Goal: Task Accomplishment & Management: Use online tool/utility

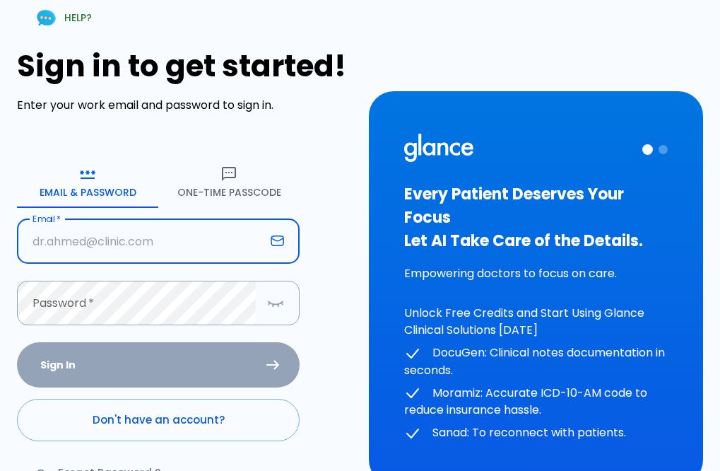
click at [114, 238] on input "text" at bounding box center [141, 241] width 248 height 45
click at [154, 232] on input "text" at bounding box center [141, 241] width 248 height 45
type input "[EMAIL_ADDRESS][DOMAIN_NAME]"
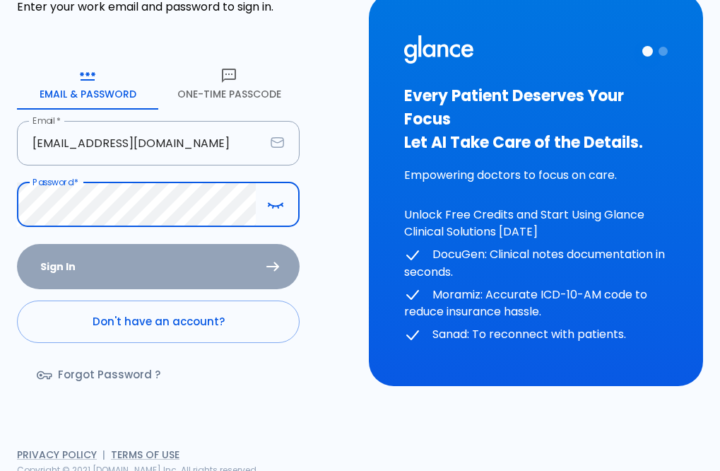
scroll to position [105, 0]
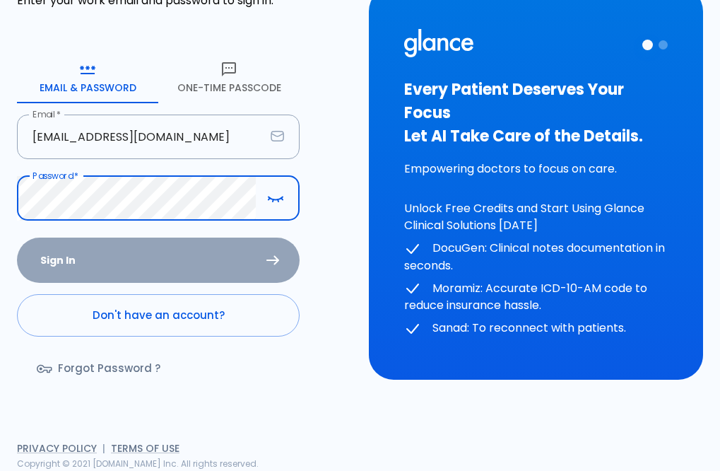
click at [84, 361] on link "Forgot Password ?" at bounding box center [100, 368] width 166 height 41
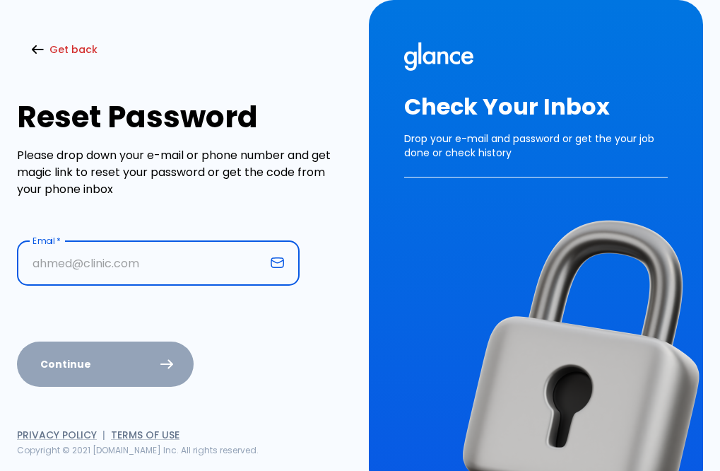
click at [79, 263] on input "text" at bounding box center [141, 263] width 248 height 45
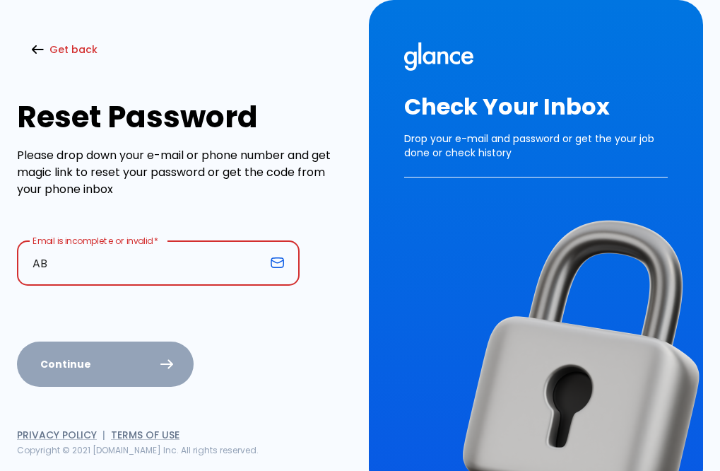
type input "[EMAIL_ADDRESS][DOMAIN_NAME]"
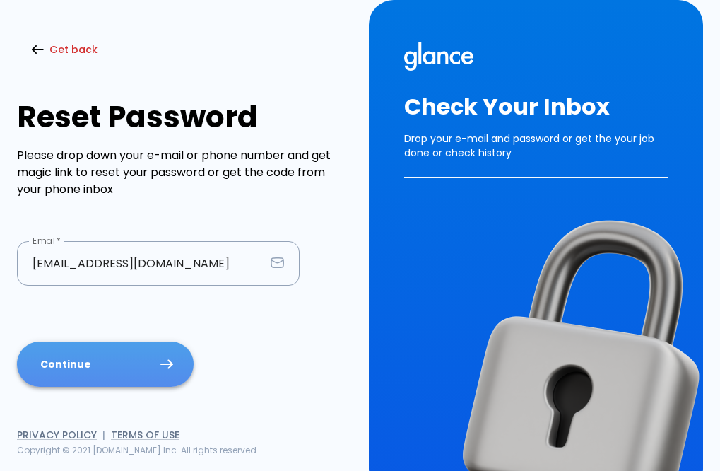
click at [126, 373] on button "Continue" at bounding box center [105, 364] width 177 height 46
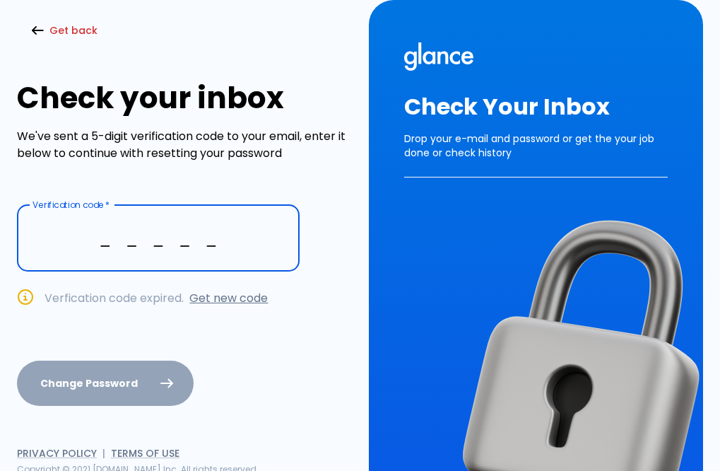
type input "_ _ _ _ _"
click at [242, 290] on link "Get new code" at bounding box center [228, 298] width 78 height 16
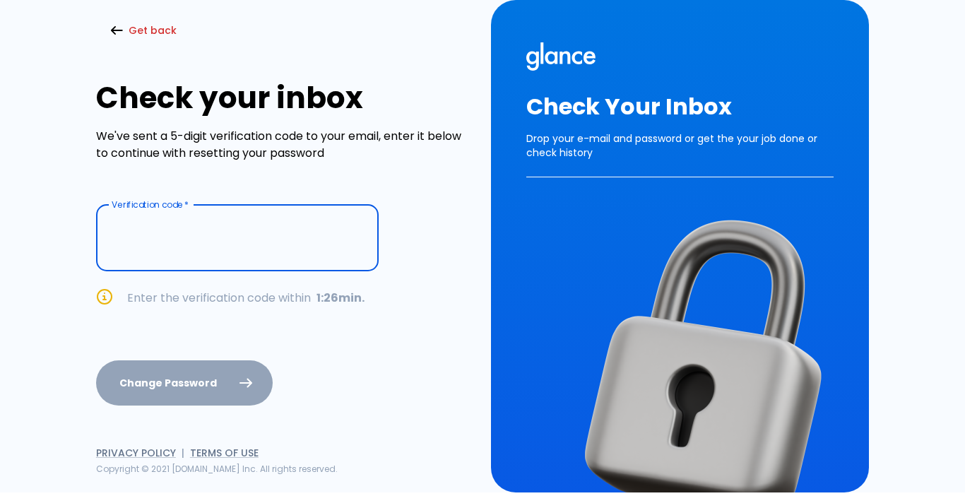
click at [214, 247] on input "text" at bounding box center [237, 238] width 283 height 66
click at [110, 28] on icon "button" at bounding box center [116, 30] width 13 height 10
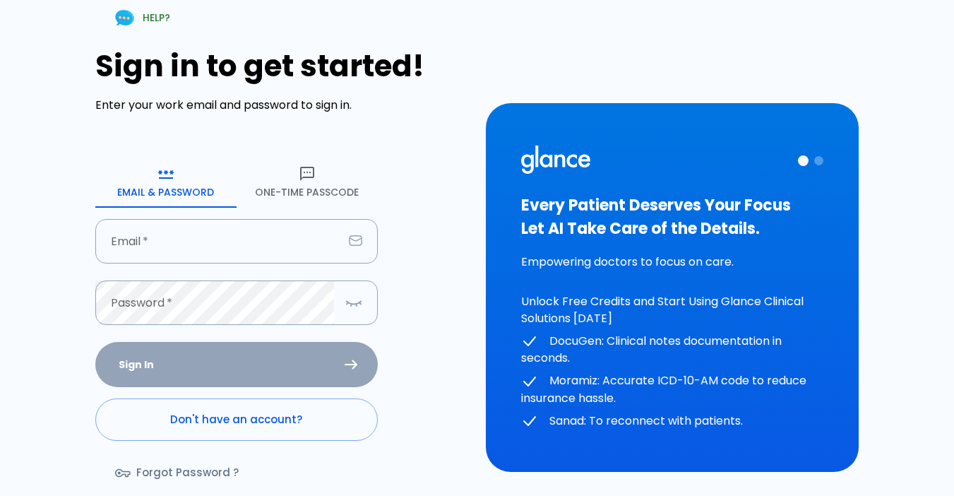
click at [314, 194] on button "One-Time Passcode" at bounding box center [307, 182] width 141 height 51
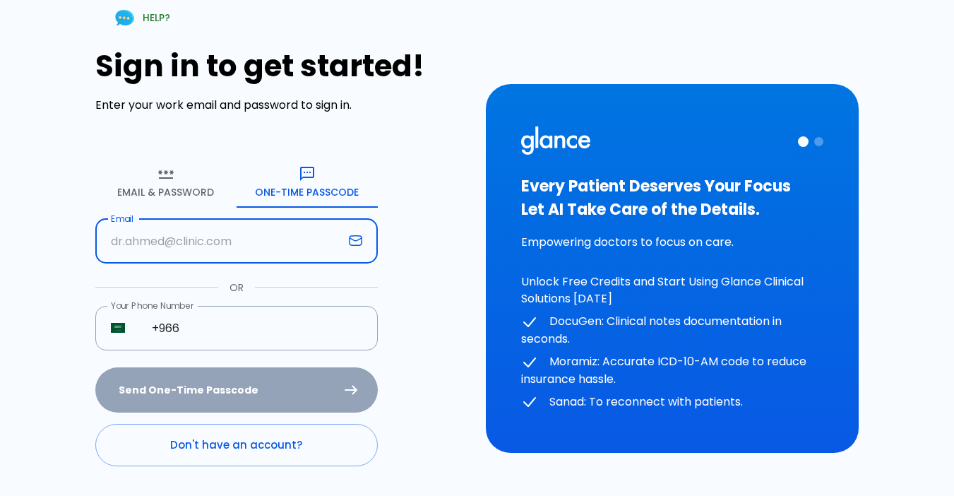
click at [247, 249] on input "text" at bounding box center [219, 241] width 248 height 45
type input "[EMAIL_ADDRESS][DOMAIN_NAME]"
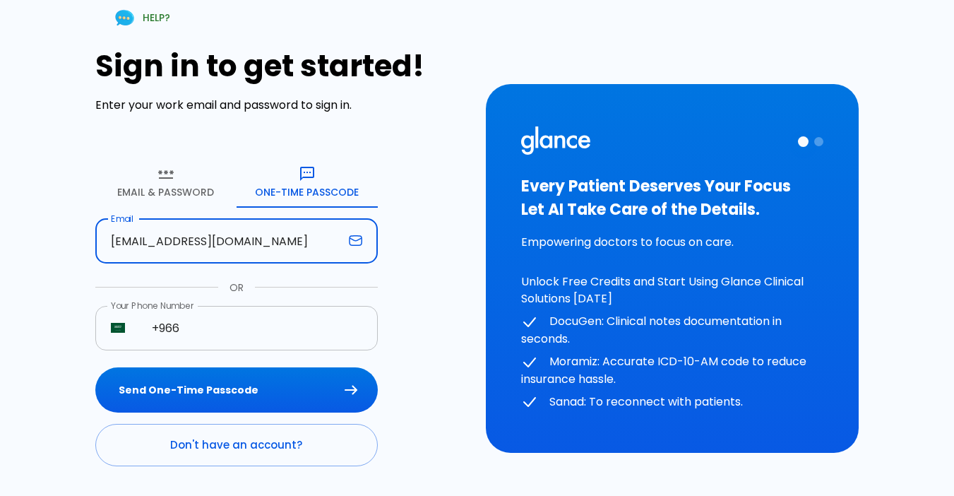
click at [221, 323] on input "+966" at bounding box center [257, 328] width 242 height 45
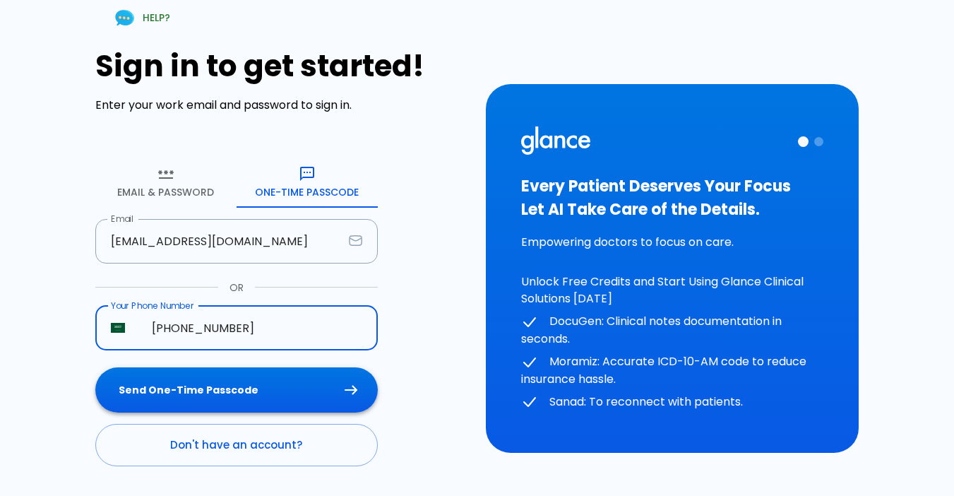
type input "[PHONE_NUMBER]"
click at [254, 393] on button "Send One-Time Passcode" at bounding box center [236, 390] width 283 height 46
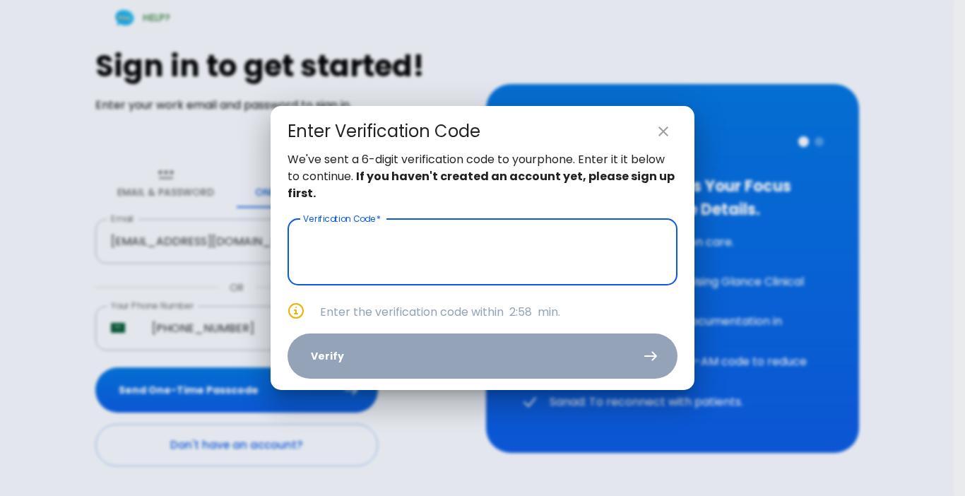
click at [441, 252] on input "text" at bounding box center [483, 252] width 390 height 66
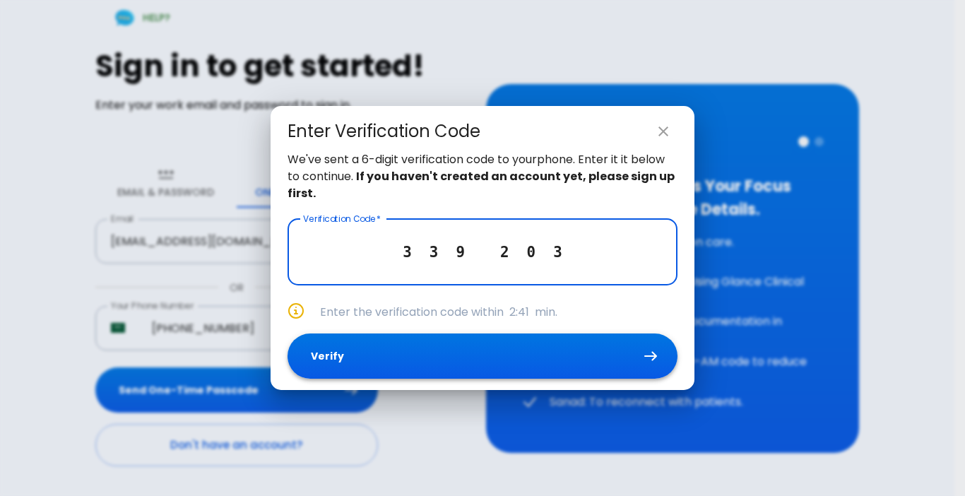
type input "3 3 9 2 0 3"
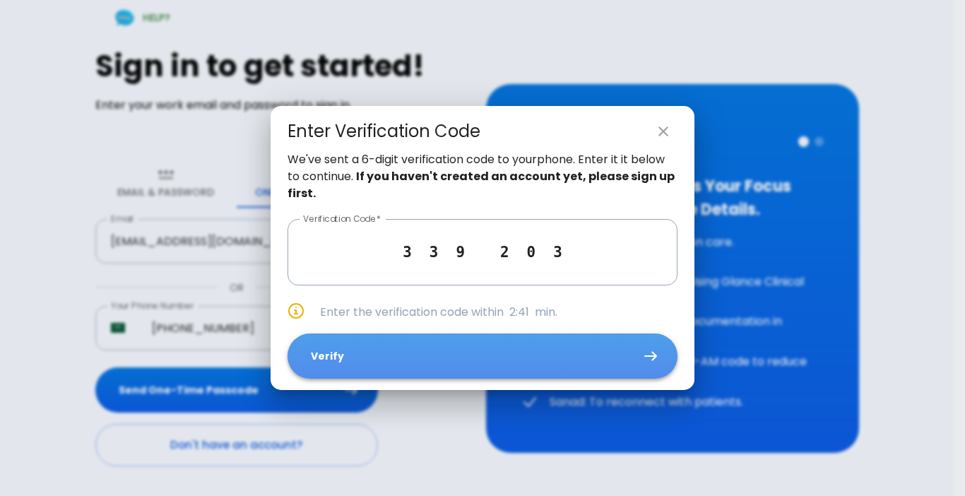
click at [470, 348] on button "Verify" at bounding box center [483, 356] width 390 height 46
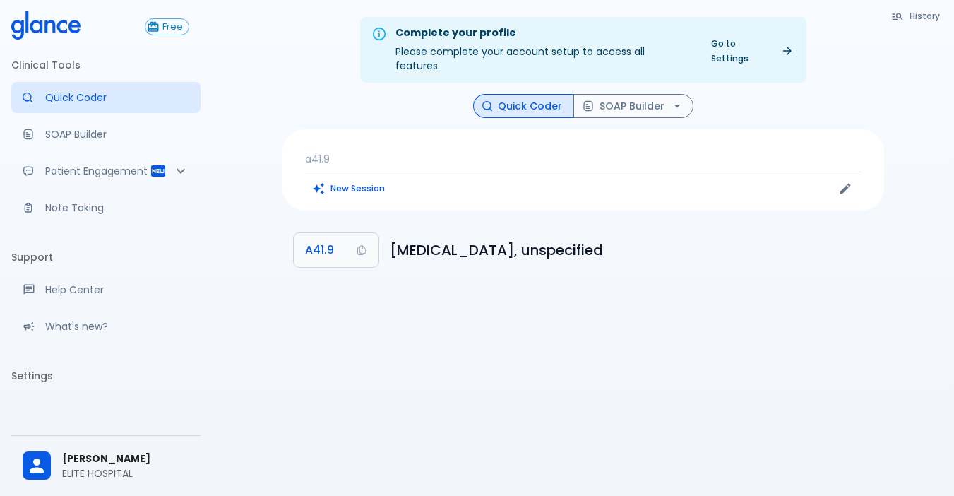
click at [365, 129] on div "a41.9 New Session" at bounding box center [584, 169] width 602 height 81
drag, startPoint x: 365, startPoint y: 143, endPoint x: 500, endPoint y: 136, distance: 135.8
click at [365, 152] on p "a41.9" at bounding box center [583, 159] width 557 height 14
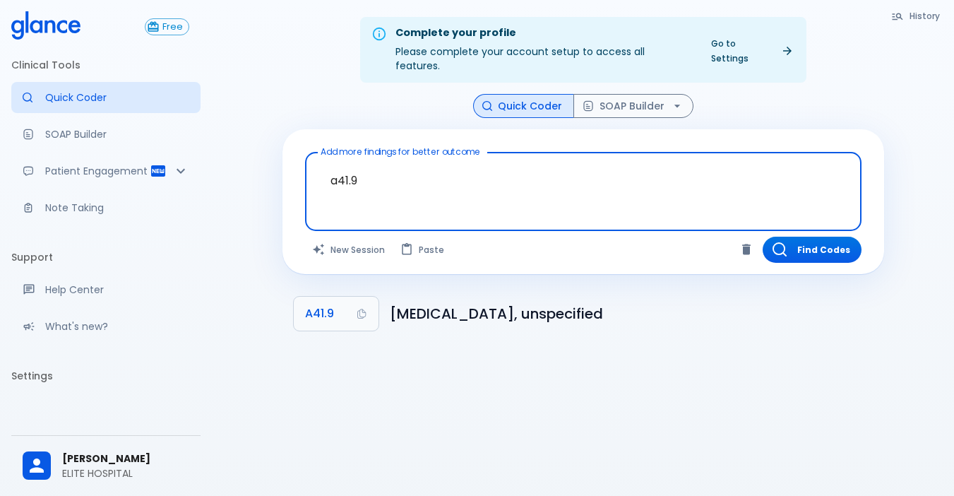
drag, startPoint x: 352, startPoint y: 174, endPoint x: 377, endPoint y: 173, distance: 25.4
click at [350, 175] on textarea "a41.9" at bounding box center [583, 180] width 537 height 45
drag, startPoint x: 377, startPoint y: 173, endPoint x: 207, endPoint y: 171, distance: 170.3
click at [208, 171] on div "Free Clinical Tools Quick Coder SOAP Builder Patient Engagement Note Taking Sup…" at bounding box center [477, 265] width 954 height 530
